Goal: Task Accomplishment & Management: Manage account settings

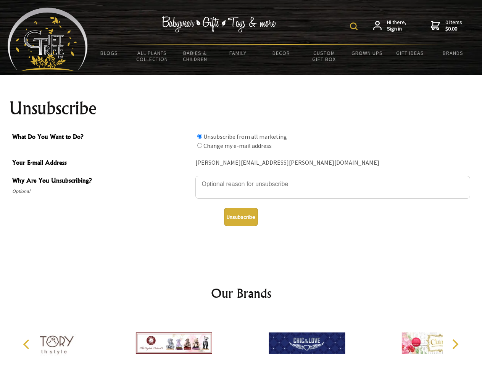
click at [355, 26] on img at bounding box center [354, 27] width 8 height 8
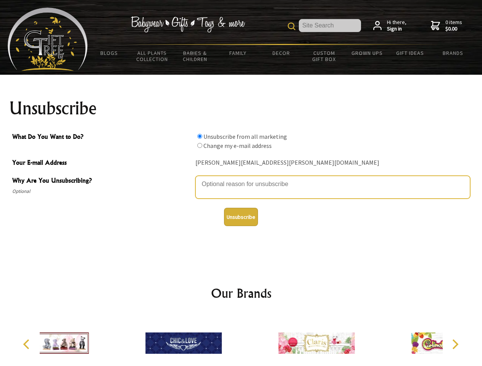
click at [241, 179] on textarea "Why Are You Unsubscribing?" at bounding box center [332, 187] width 275 height 23
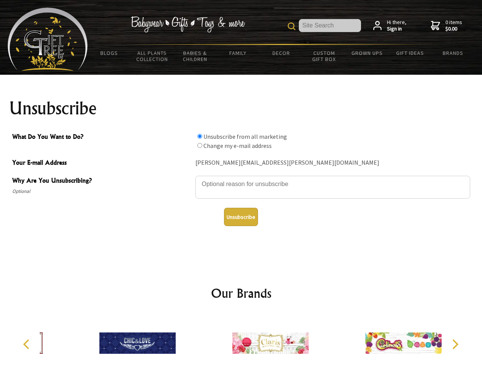
click at [200, 136] on input "What Do You Want to Do?" at bounding box center [199, 136] width 5 height 5
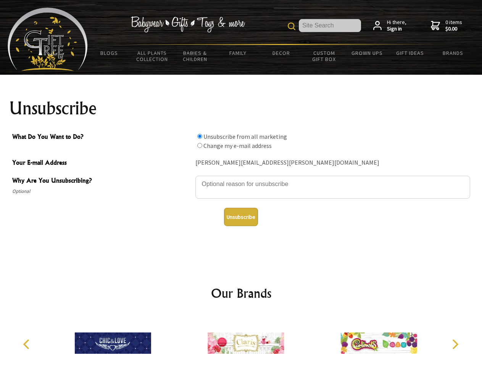
click at [200, 145] on input "What Do You Want to Do?" at bounding box center [199, 145] width 5 height 5
radio input "true"
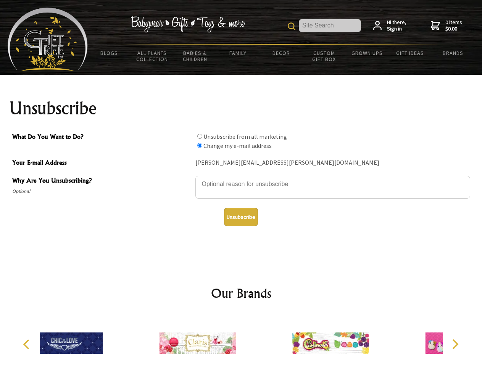
click at [241, 217] on button "Unsubscribe" at bounding box center [241, 217] width 34 height 18
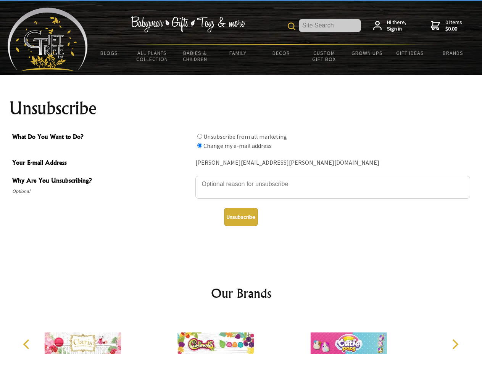
click at [27, 345] on icon "Previous" at bounding box center [27, 345] width 10 height 10
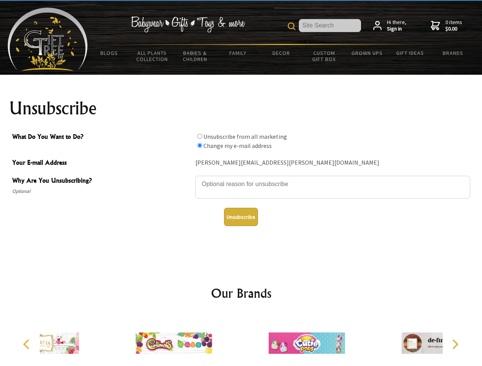
click at [455, 345] on icon "Next" at bounding box center [455, 345] width 10 height 10
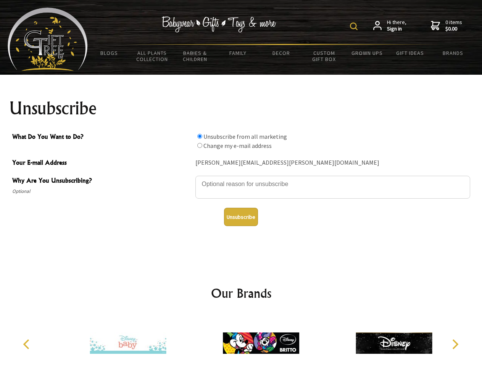
click at [355, 26] on img at bounding box center [354, 27] width 8 height 8
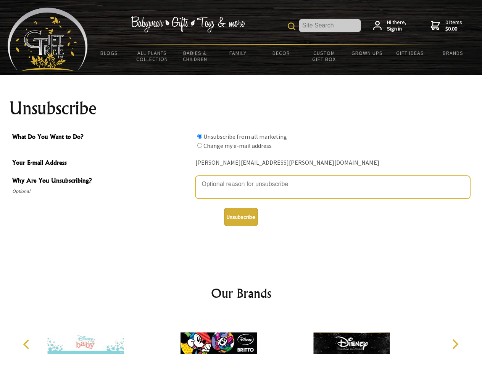
click at [241, 179] on textarea "Why Are You Unsubscribing?" at bounding box center [332, 187] width 275 height 23
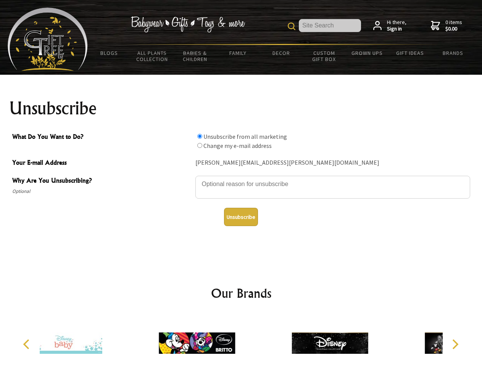
click at [200, 136] on input "What Do You Want to Do?" at bounding box center [199, 136] width 5 height 5
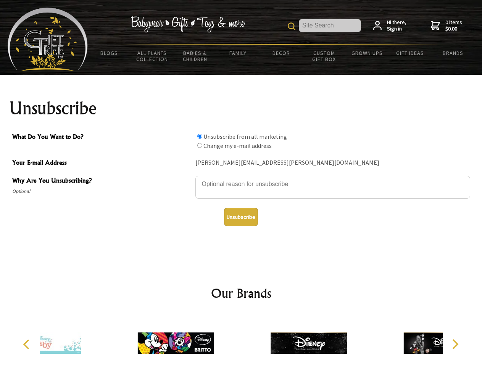
click at [200, 145] on input "What Do You Want to Do?" at bounding box center [199, 145] width 5 height 5
radio input "true"
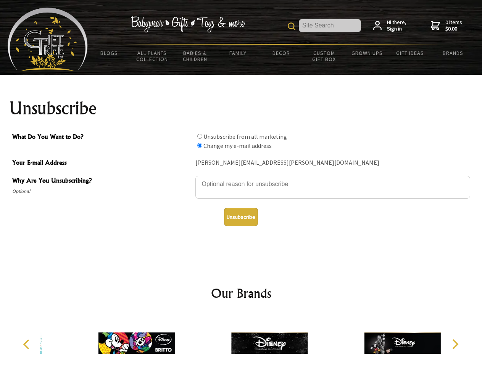
click at [241, 217] on button "Unsubscribe" at bounding box center [241, 217] width 34 height 18
click at [241, 340] on img at bounding box center [269, 343] width 76 height 57
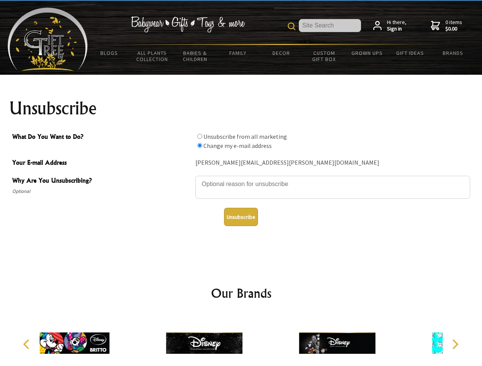
click at [27, 345] on icon "Previous" at bounding box center [27, 345] width 10 height 10
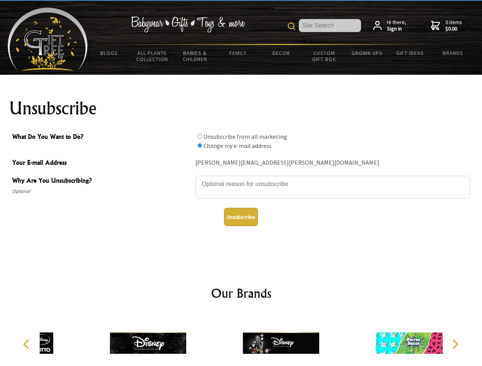
click at [455, 345] on icon "Next" at bounding box center [455, 345] width 10 height 10
